Goal: Task Accomplishment & Management: Manage account settings

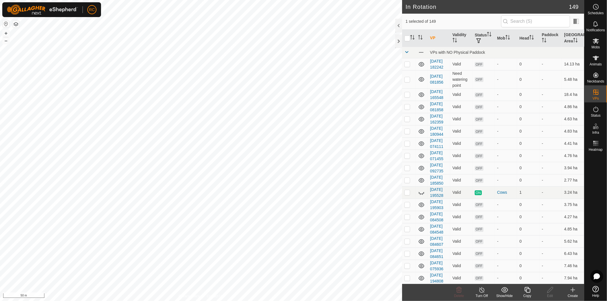
click at [528, 291] on icon at bounding box center [527, 289] width 7 height 7
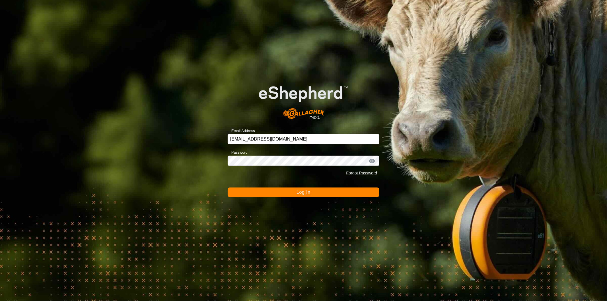
click at [246, 233] on div "Email Address [EMAIL_ADDRESS][DOMAIN_NAME] Password Forgot Password Log In" at bounding box center [303, 150] width 607 height 301
click at [280, 191] on button "Log In" at bounding box center [304, 192] width 152 height 10
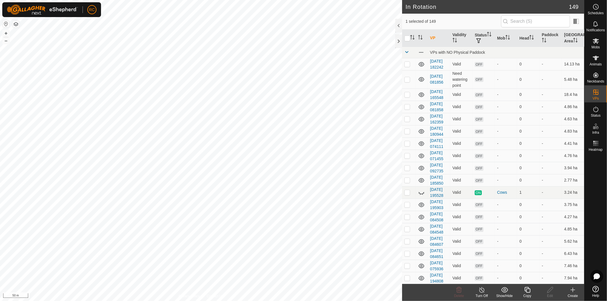
click at [524, 292] on icon at bounding box center [527, 289] width 7 height 7
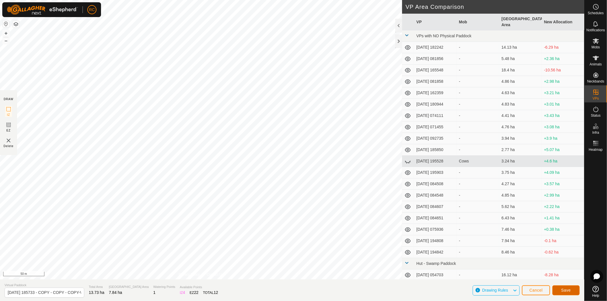
click at [571, 289] on button "Save" at bounding box center [565, 290] width 27 height 10
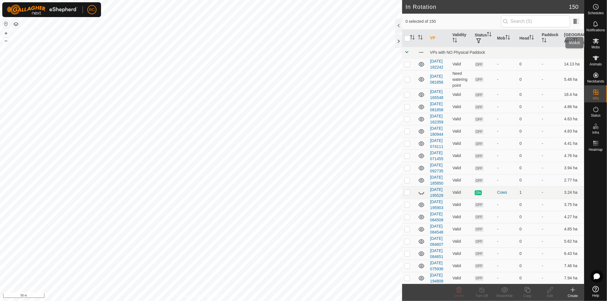
click at [594, 44] on icon at bounding box center [595, 41] width 7 height 7
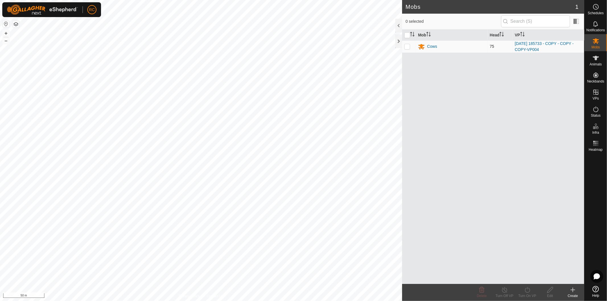
click at [408, 47] on p-checkbox at bounding box center [407, 46] width 6 height 5
checkbox input "true"
click at [528, 294] on div "Turn On VP" at bounding box center [527, 295] width 23 height 5
click at [529, 266] on link "Later" at bounding box center [544, 265] width 56 height 11
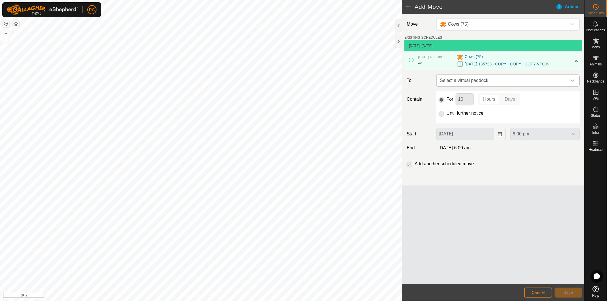
click at [493, 81] on span "Select a virtual paddock" at bounding box center [501, 80] width 129 height 11
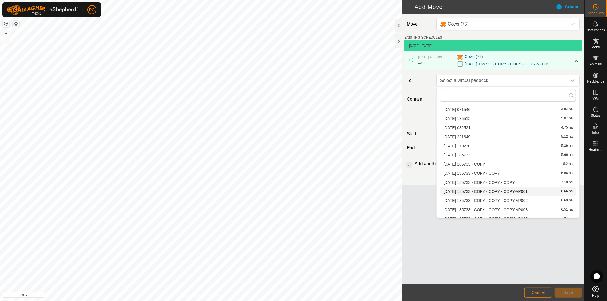
scroll to position [226, 0]
click at [506, 215] on li "[DATE] 185733 - COPY - COPY - COPY-VP005 7.84 ha" at bounding box center [508, 214] width 136 height 9
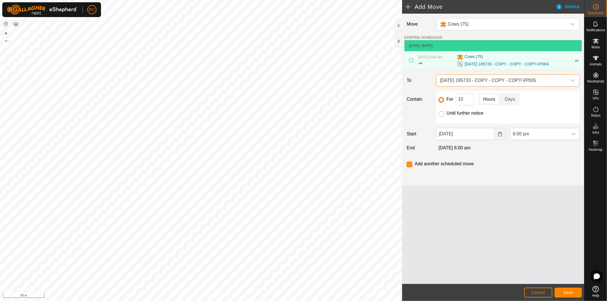
click at [442, 115] on input "Until further notice" at bounding box center [441, 114] width 6 height 6
radio input "true"
checkbox input "false"
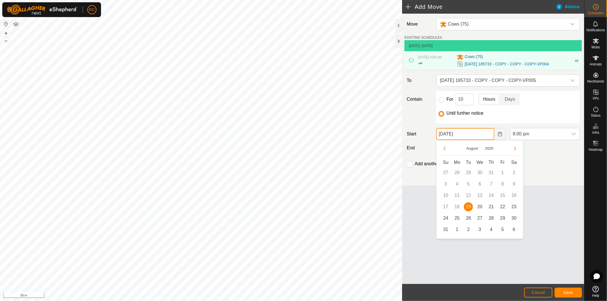
click at [464, 135] on input "[DATE]" at bounding box center [465, 134] width 58 height 12
click at [478, 203] on span "20" at bounding box center [479, 206] width 9 height 9
type input "[DATE]"
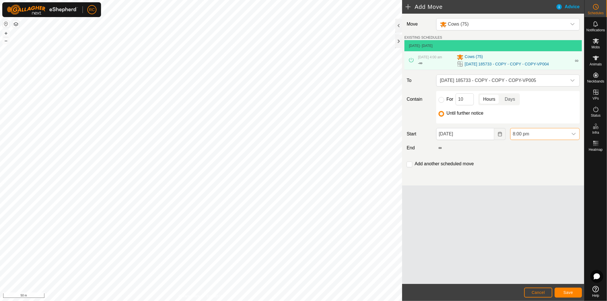
click at [544, 132] on span "8:00 pm" at bounding box center [538, 133] width 57 height 11
click at [540, 162] on li "4:00 am" at bounding box center [544, 160] width 69 height 11
click at [541, 164] on div "Add another scheduled move" at bounding box center [492, 165] width 177 height 11
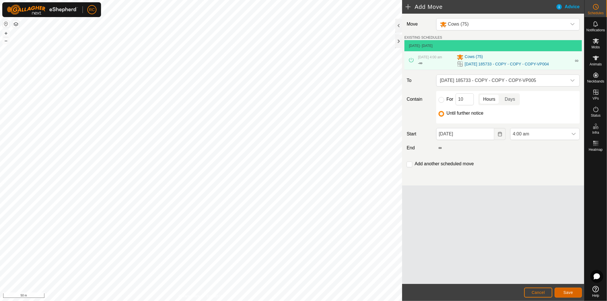
click at [569, 293] on span "Save" at bounding box center [568, 292] width 10 height 5
